Goal: Information Seeking & Learning: Learn about a topic

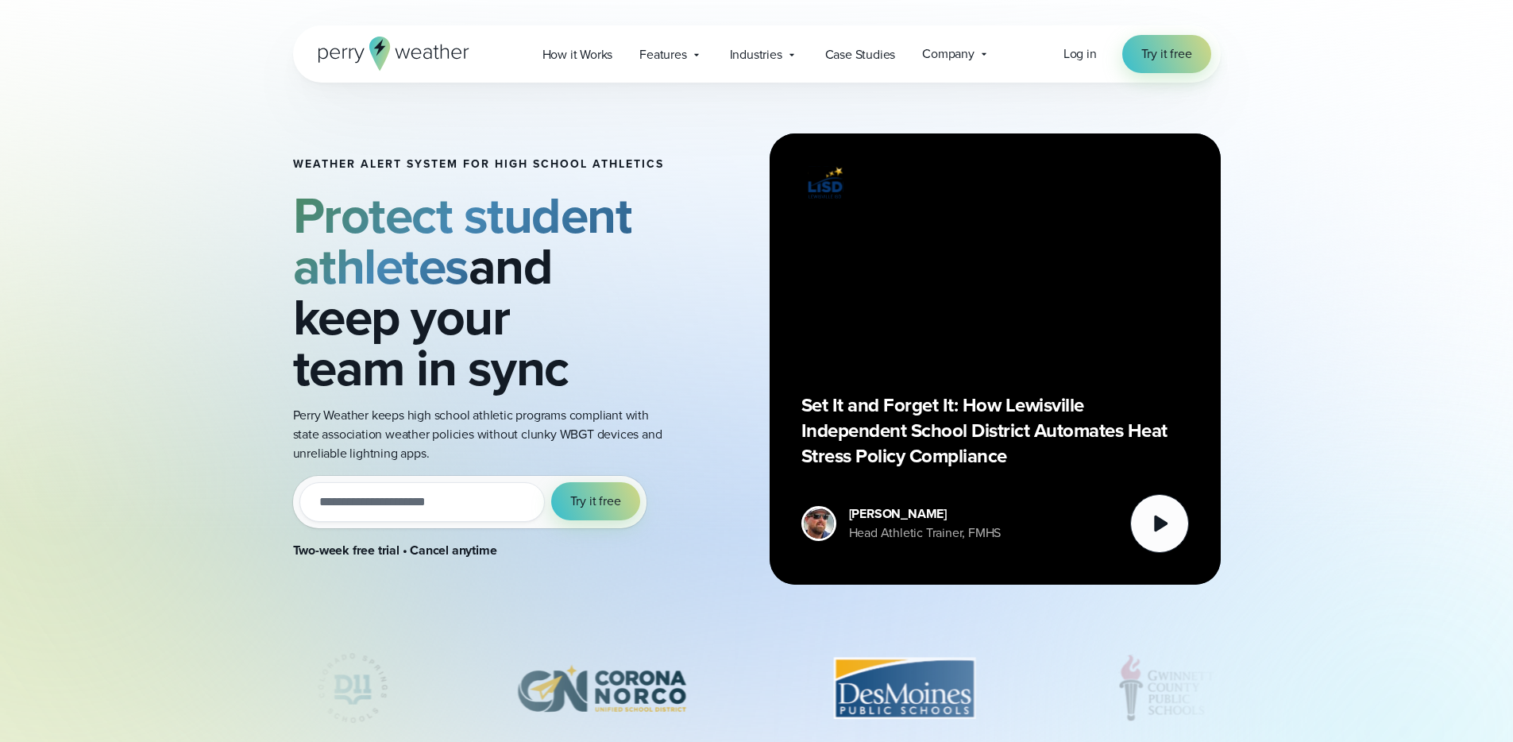
click at [837, 305] on div "Set It and Forget It: How Lewisville Independent School District Automates Heat…" at bounding box center [995, 359] width 388 height 388
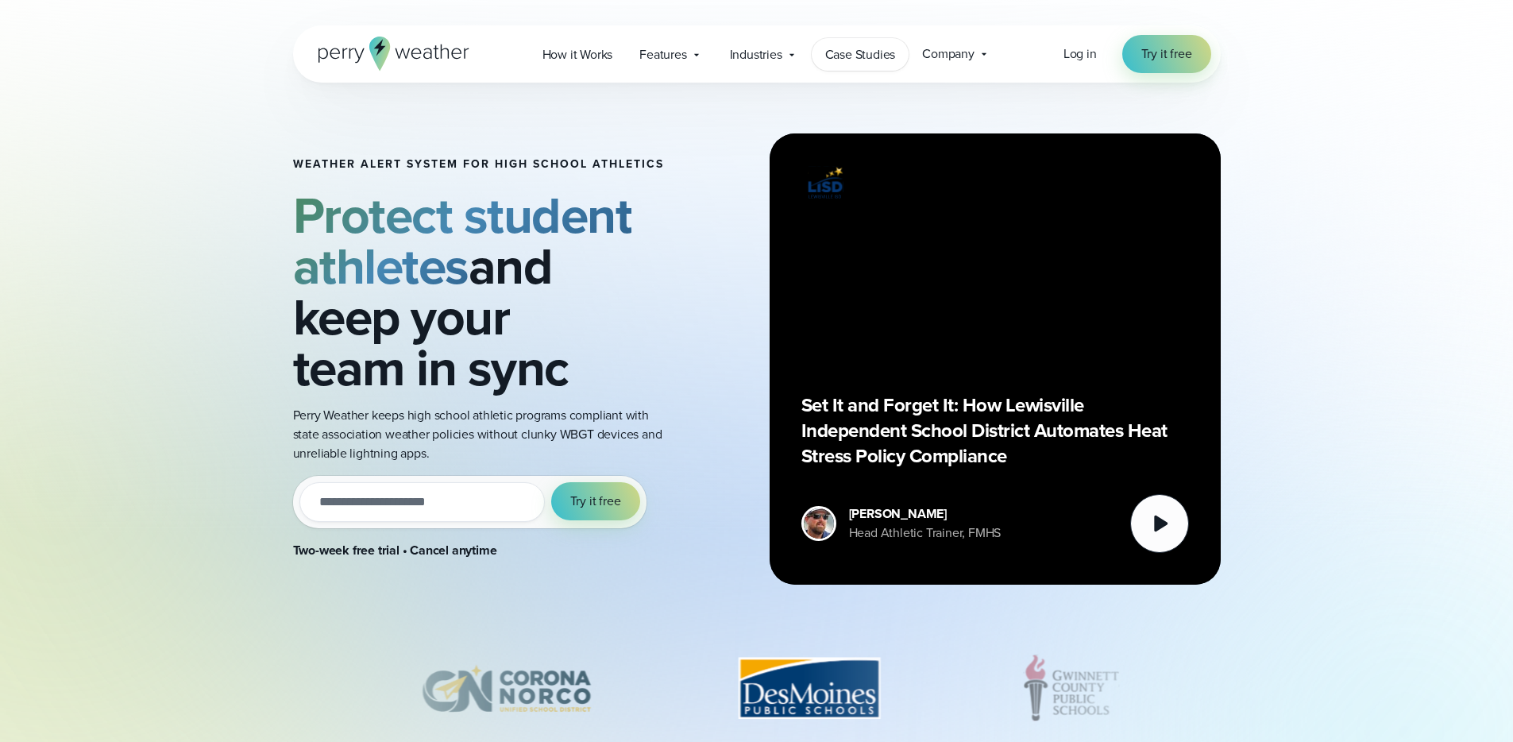
click at [859, 56] on span "Case Studies" at bounding box center [860, 54] width 71 height 19
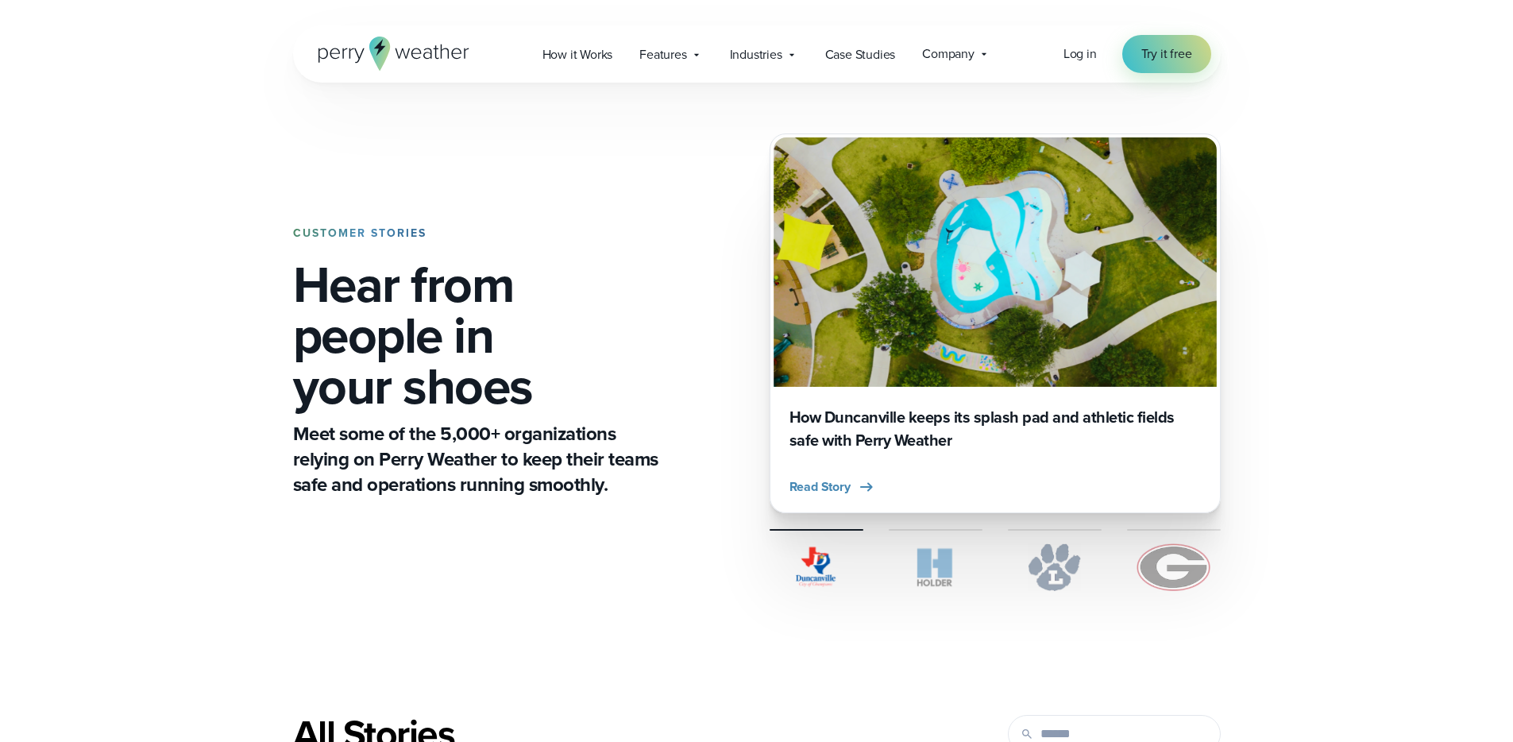
scroll to position [743, 0]
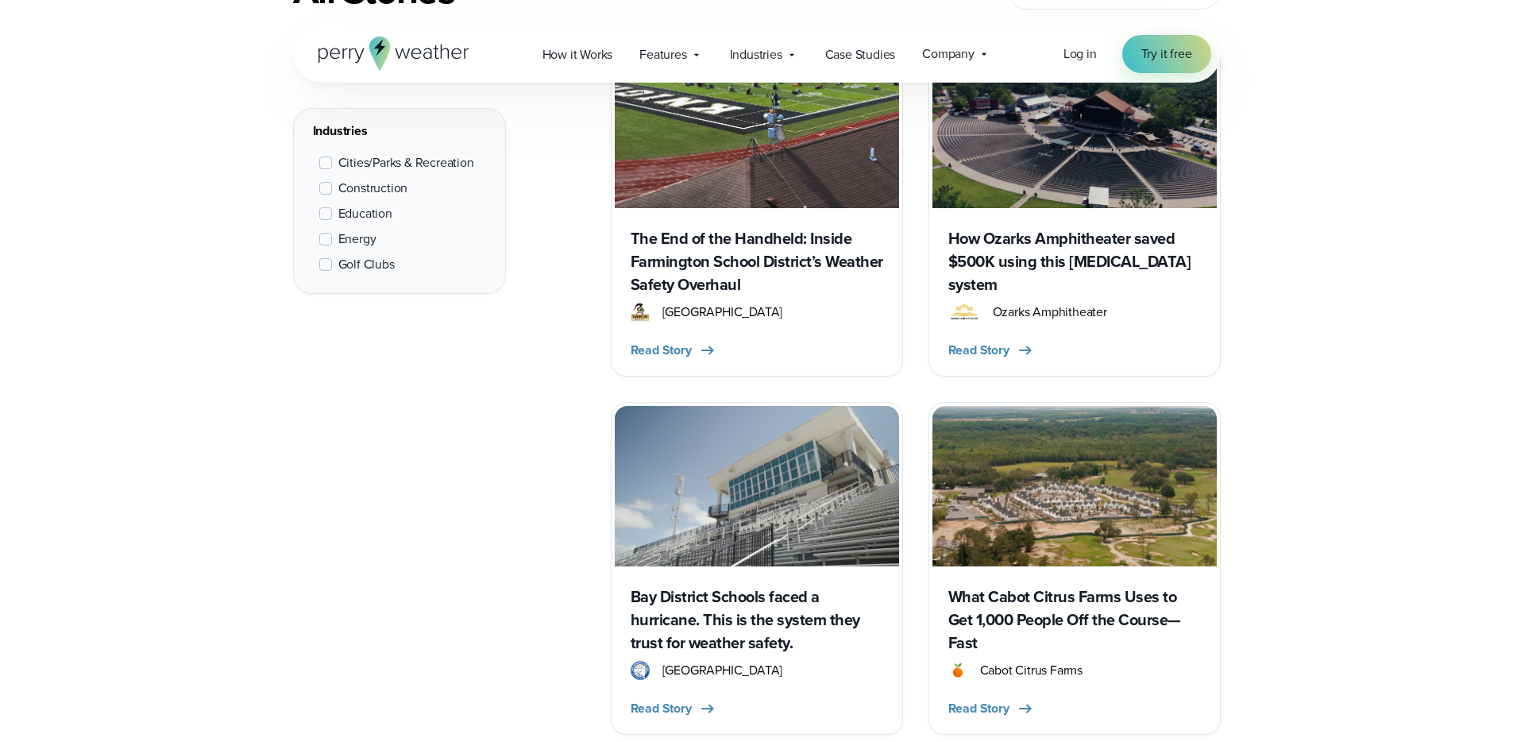
click at [731, 271] on h3 "The End of the Handheld: Inside Farmington School District’s Weather Safety Ove…" at bounding box center [757, 261] width 253 height 69
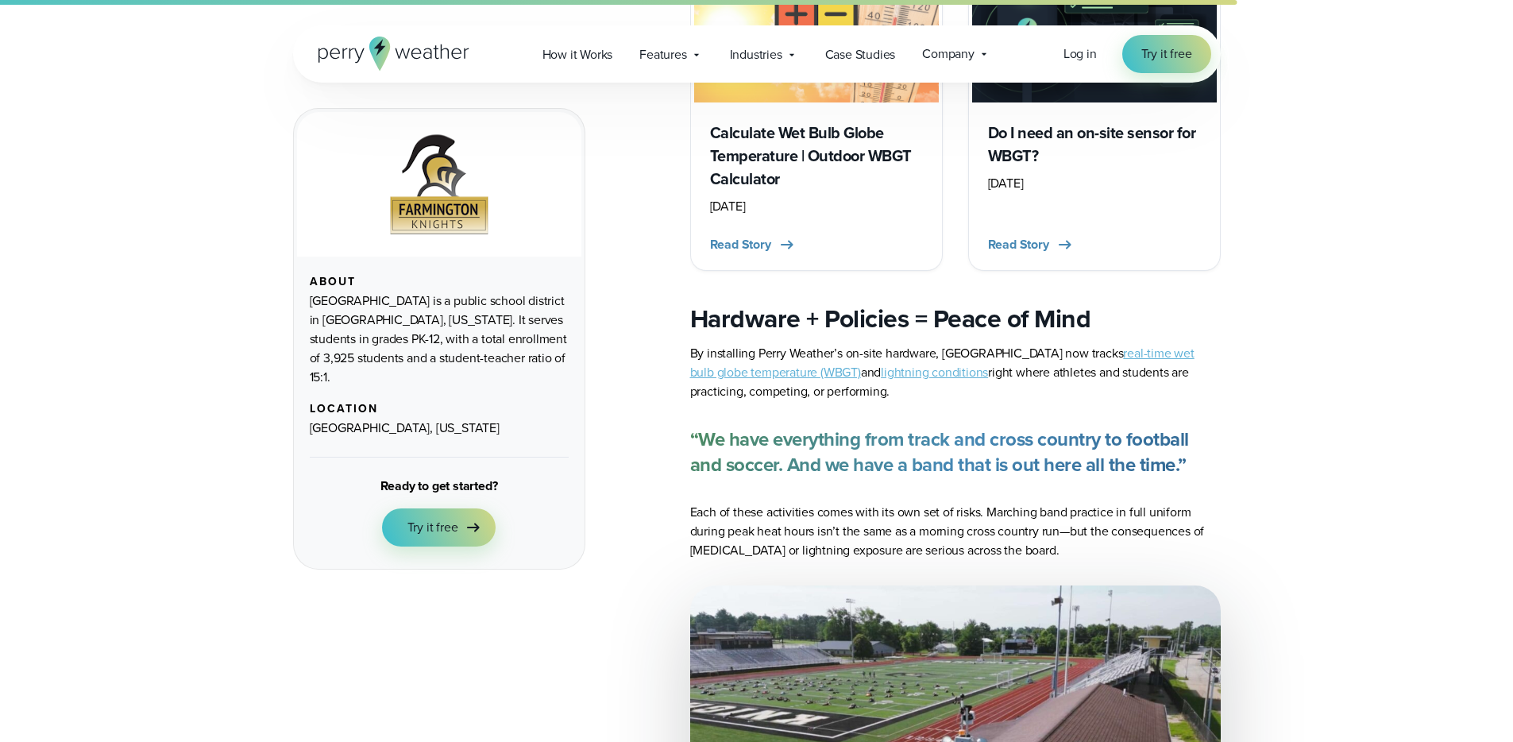
scroll to position [4124, 0]
